Goal: Task Accomplishment & Management: Understand process/instructions

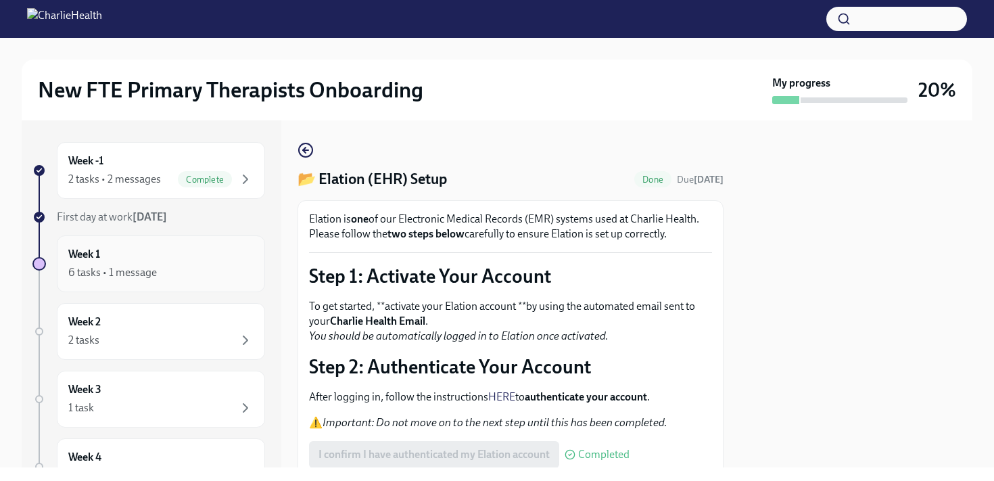
click at [200, 276] on div "6 tasks • 1 message" at bounding box center [160, 272] width 185 height 16
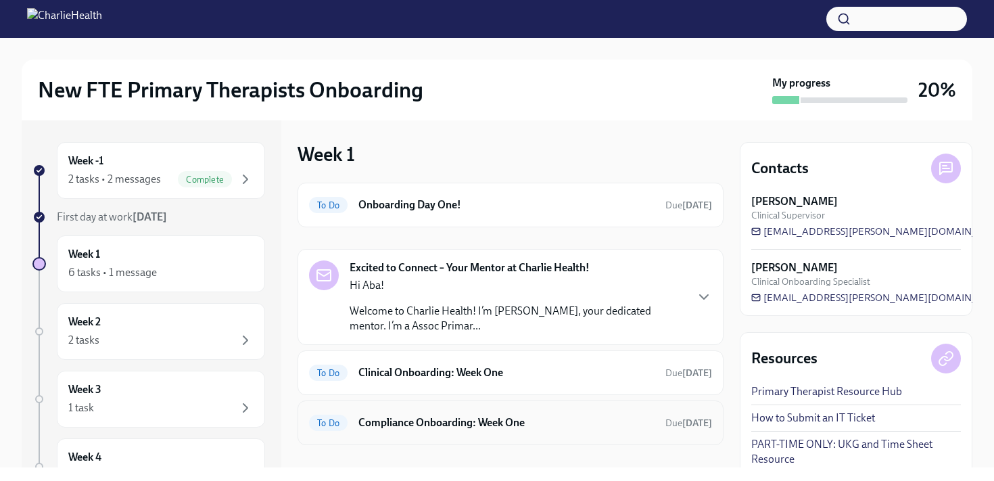
click at [439, 428] on h6 "Compliance Onboarding: Week One" at bounding box center [506, 422] width 296 height 15
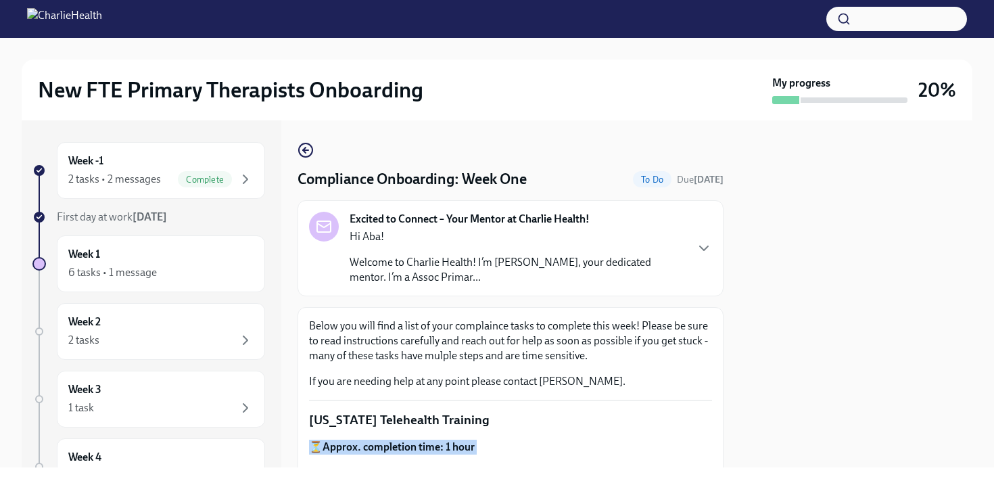
drag, startPoint x: 712, startPoint y: 423, endPoint x: 712, endPoint y: 463, distance: 39.9
click at [712, 463] on div "Compliance Onboarding: Week One To Do Due [DATE] Excited to Connect – Your Ment…" at bounding box center [510, 293] width 426 height 347
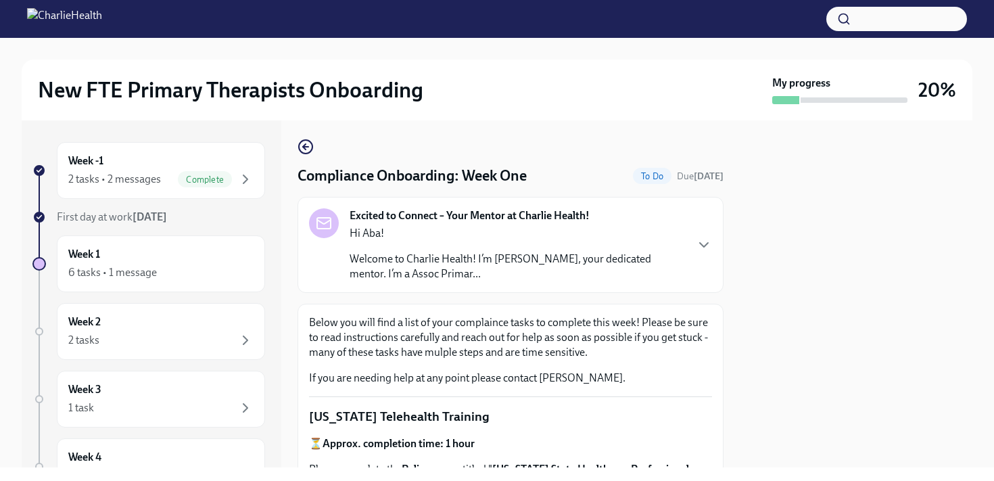
click at [731, 400] on div "Week -1 2 tasks • 2 messages Complete First day at work [DATE] Week 1 6 tasks •…" at bounding box center [497, 293] width 950 height 347
click at [728, 374] on div "Week -1 2 tasks • 2 messages Complete First day at work [DATE] Week 1 6 tasks •…" at bounding box center [497, 293] width 950 height 347
click at [723, 342] on div "Week -1 2 tasks • 2 messages Complete First day at work [DATE] Week 1 6 tasks •…" at bounding box center [497, 293] width 950 height 347
click at [735, 332] on div "Week -1 2 tasks • 2 messages Complete First day at work [DATE] Week 1 6 tasks •…" at bounding box center [497, 293] width 950 height 347
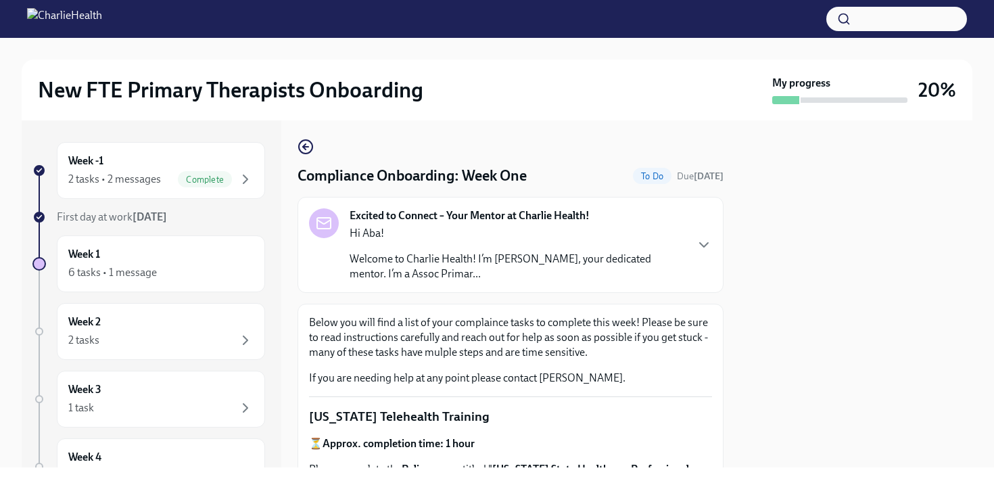
click at [735, 332] on div "Week -1 2 tasks • 2 messages Complete First day at work [DATE] Week 1 6 tasks •…" at bounding box center [497, 293] width 950 height 347
click at [735, 339] on div "Week -1 2 tasks • 2 messages Complete First day at work [DATE] Week 1 6 tasks •…" at bounding box center [497, 293] width 950 height 347
click at [741, 349] on div at bounding box center [855, 293] width 232 height 347
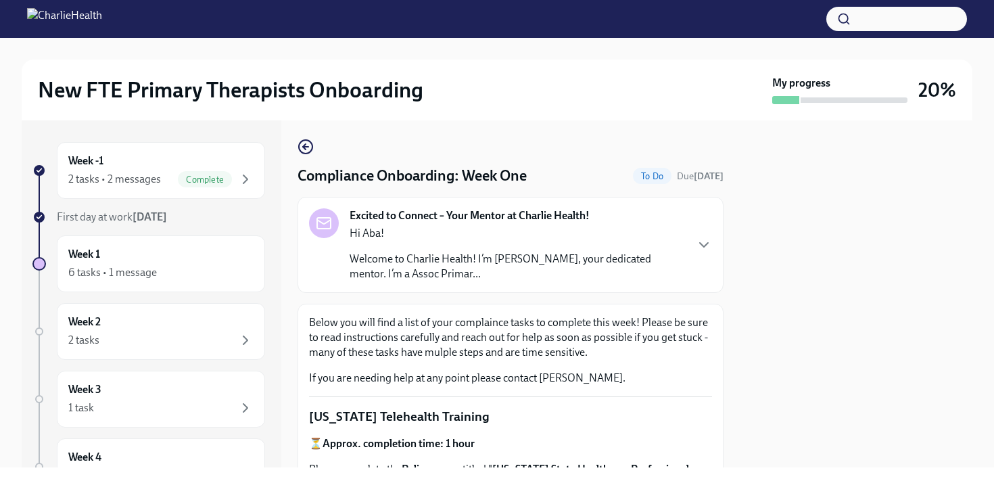
click at [741, 349] on div at bounding box center [855, 293] width 232 height 347
drag, startPoint x: 691, startPoint y: 386, endPoint x: 691, endPoint y: 378, distance: 8.1
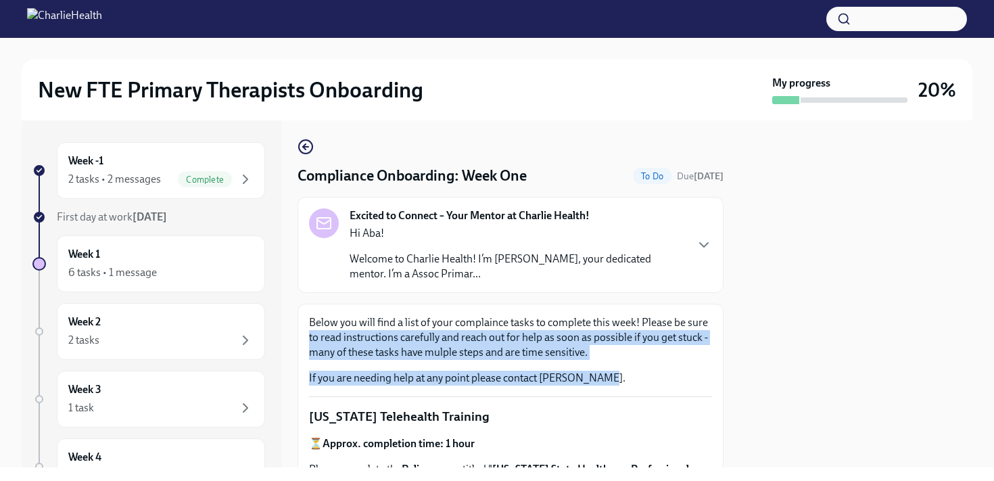
drag, startPoint x: 691, startPoint y: 381, endPoint x: 712, endPoint y: 326, distance: 59.5
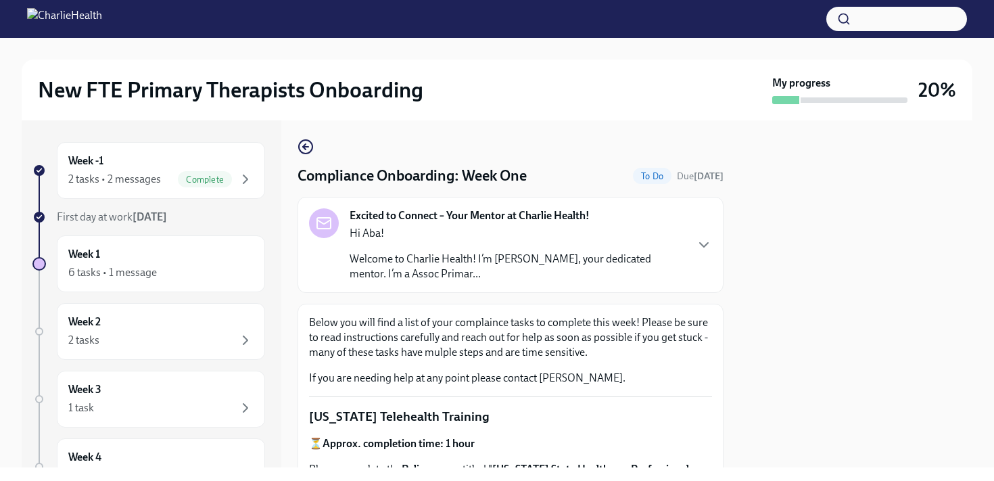
click at [759, 342] on div at bounding box center [855, 293] width 232 height 347
click at [760, 342] on div at bounding box center [855, 293] width 232 height 347
click at [818, 327] on div at bounding box center [855, 293] width 232 height 347
click at [750, 206] on div at bounding box center [855, 293] width 232 height 347
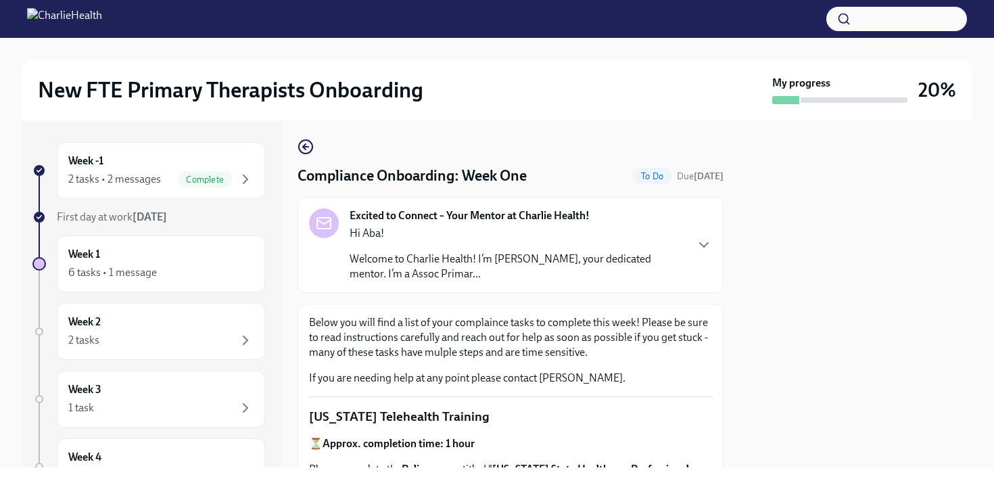
click at [751, 183] on div at bounding box center [855, 293] width 232 height 347
click at [744, 457] on div at bounding box center [855, 293] width 232 height 347
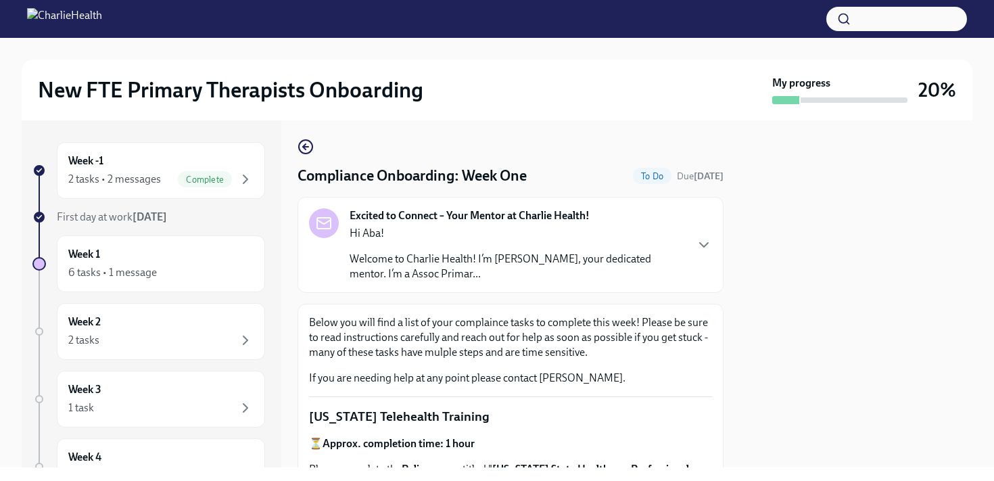
click at [744, 457] on div at bounding box center [855, 293] width 232 height 347
click at [700, 244] on icon "button" at bounding box center [704, 245] width 8 height 4
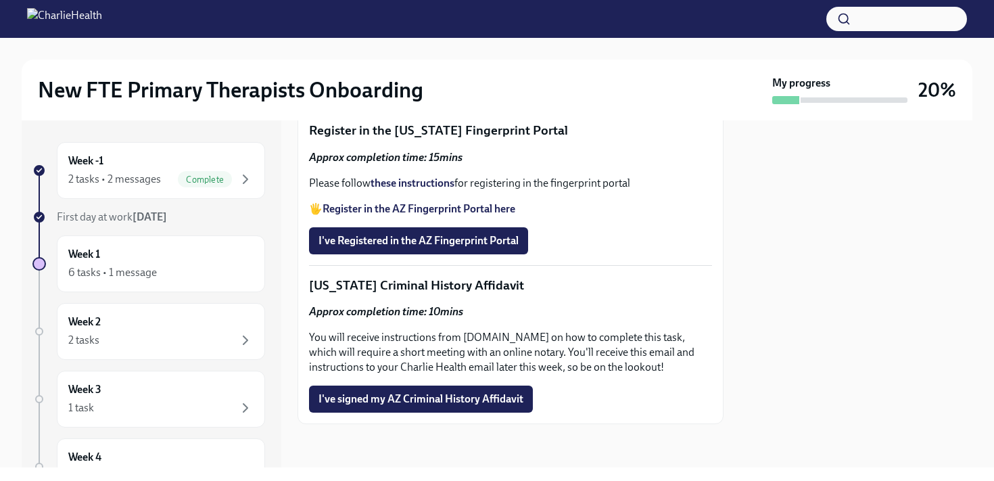
scroll to position [2194, 0]
click at [242, 343] on icon "button" at bounding box center [245, 340] width 16 height 16
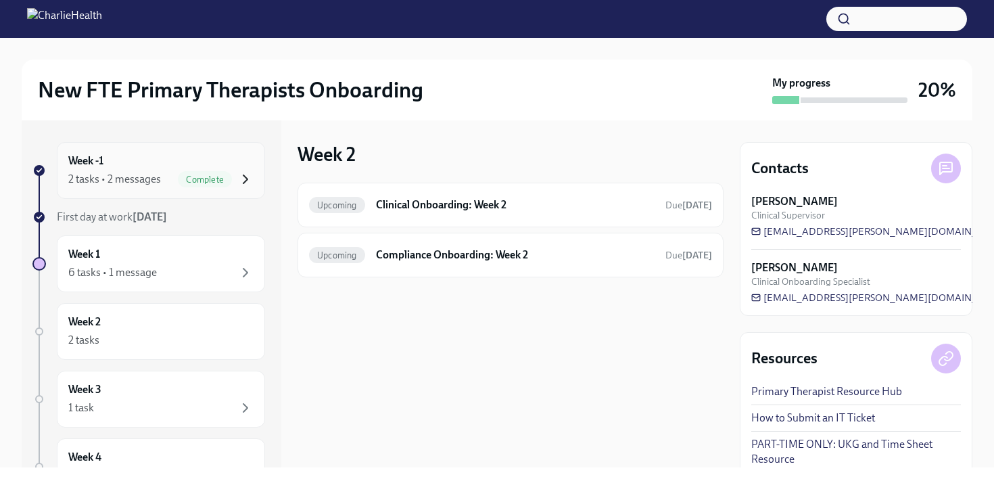
click at [243, 176] on icon "button" at bounding box center [245, 179] width 16 height 16
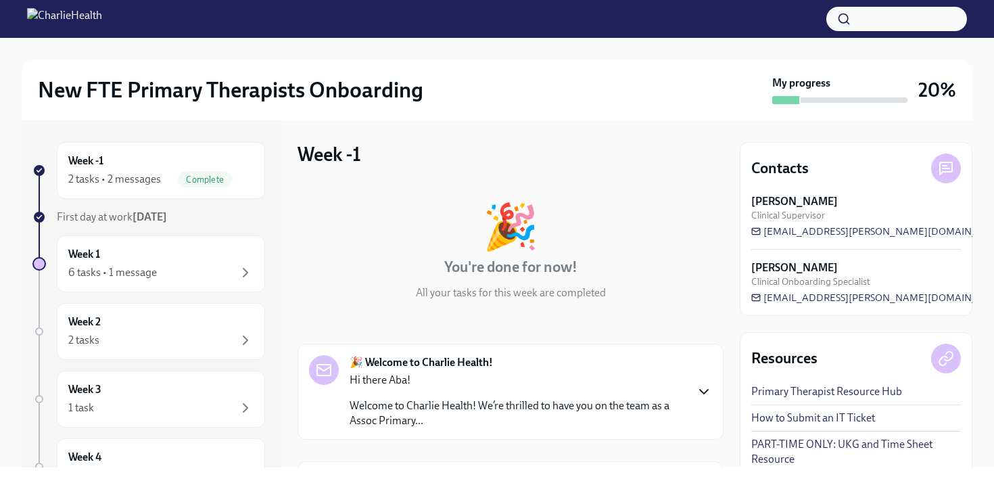
click at [704, 391] on icon "button" at bounding box center [703, 391] width 16 height 16
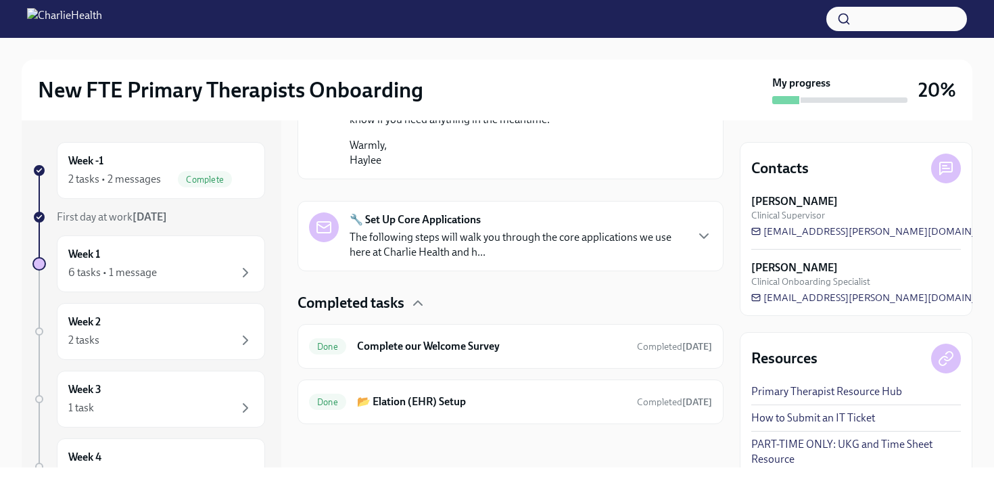
scroll to position [1098, 0]
